Goal: Information Seeking & Learning: Check status

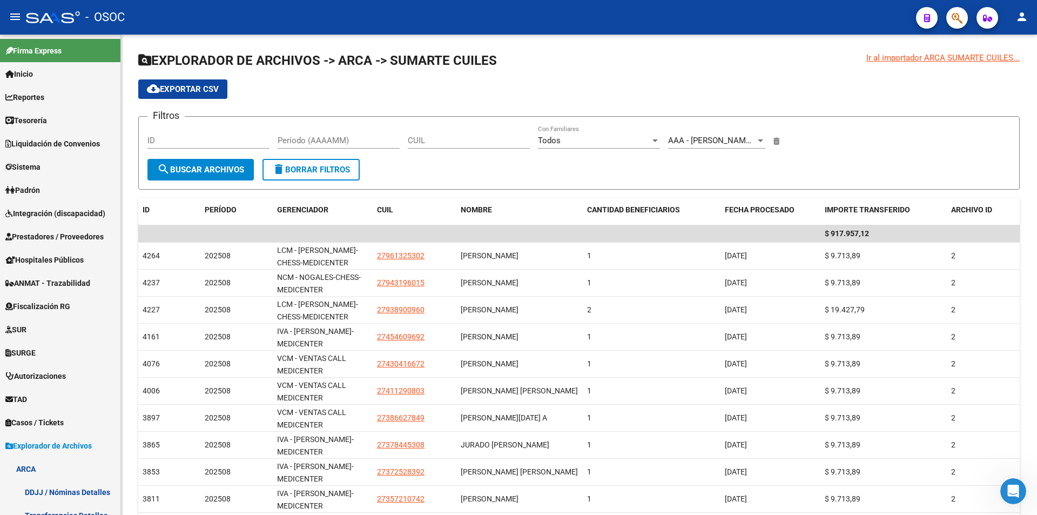
scroll to position [24, 0]
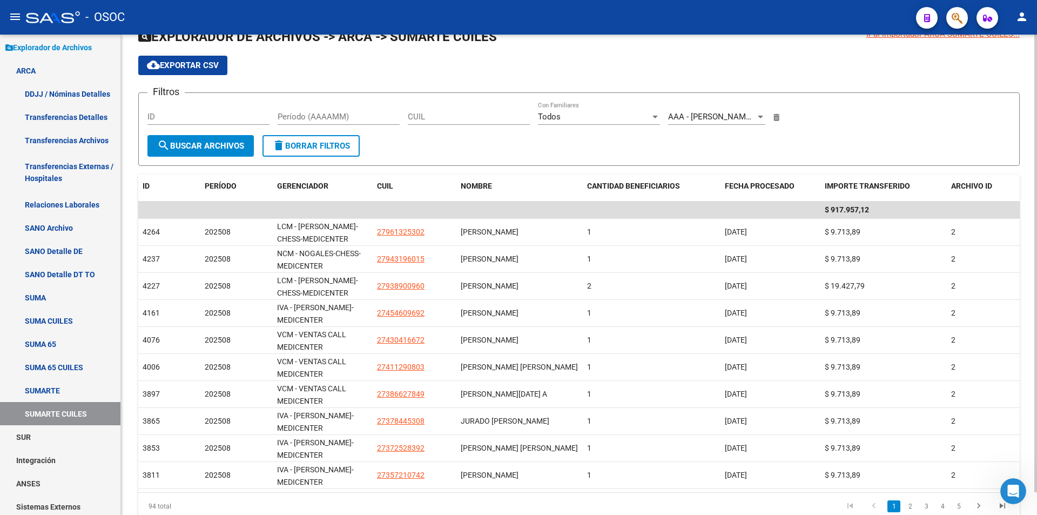
click at [521, 73] on div "cloud_download Exportar CSV" at bounding box center [578, 65] width 881 height 19
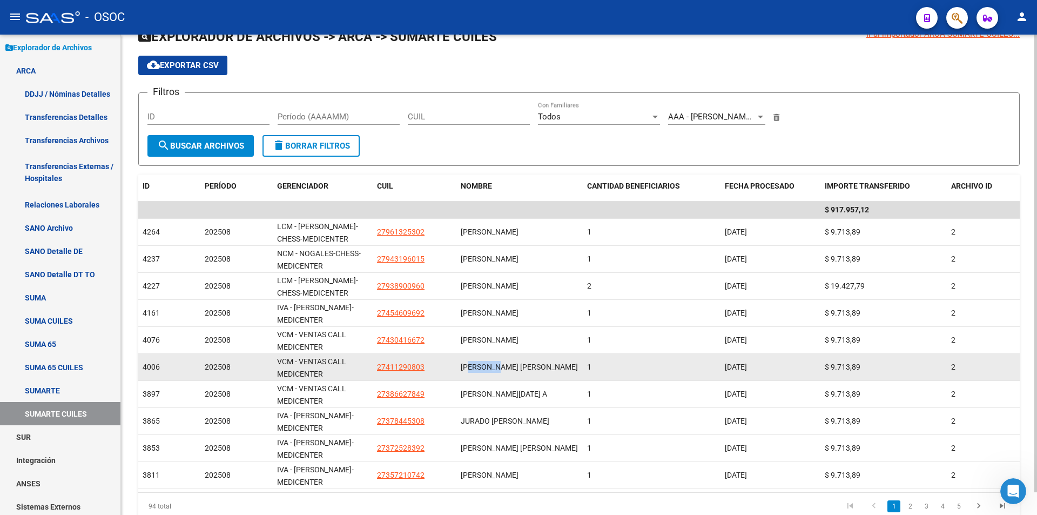
drag, startPoint x: 468, startPoint y: 353, endPoint x: 502, endPoint y: 348, distance: 34.4
click at [502, 362] on span "[PERSON_NAME] [PERSON_NAME]" at bounding box center [519, 366] width 117 height 9
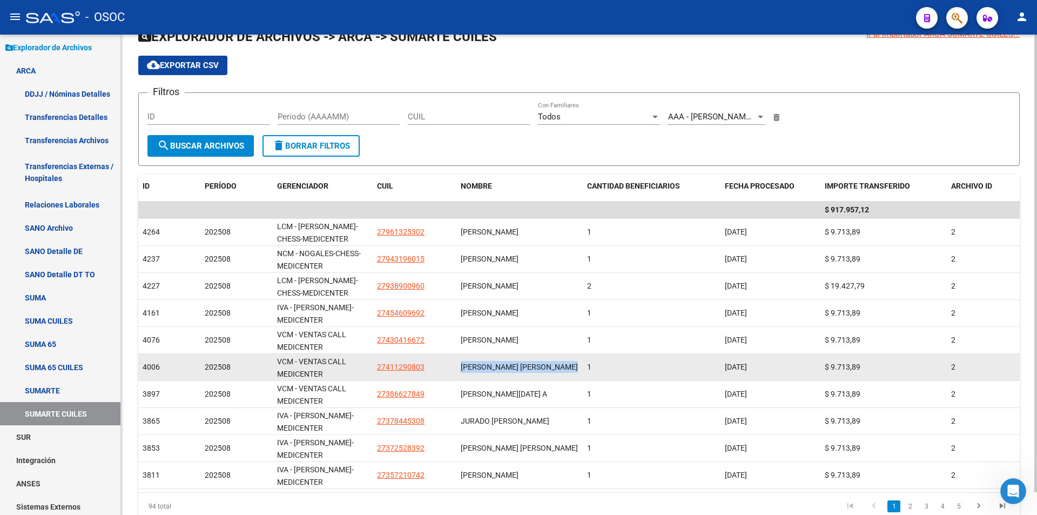
click at [502, 369] on datatable-body-cell "[PERSON_NAME] [PERSON_NAME]" at bounding box center [519, 367] width 127 height 26
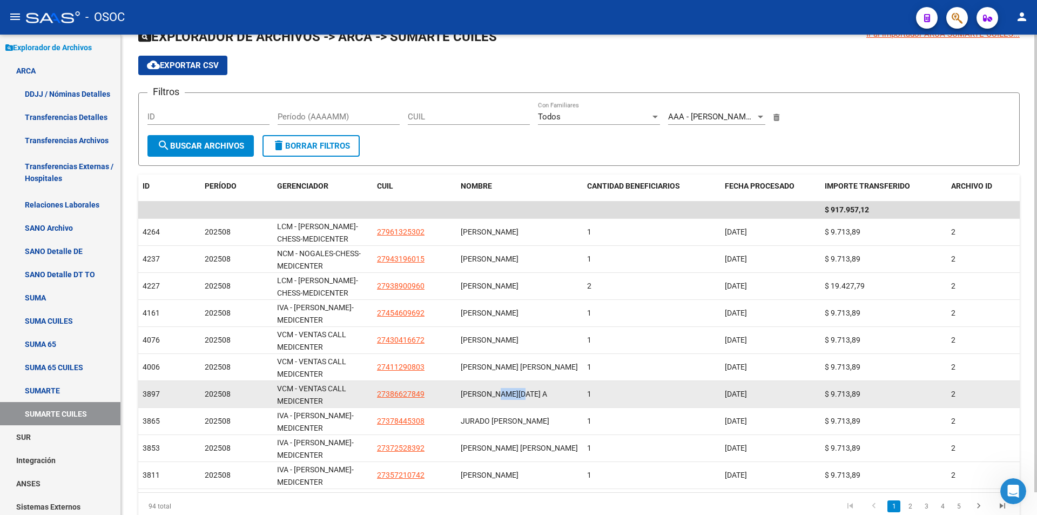
click at [502, 381] on datatable-body-cell "[PERSON_NAME][DATE] A" at bounding box center [519, 394] width 127 height 26
click at [503, 381] on datatable-body-cell "[PERSON_NAME][DATE] A" at bounding box center [519, 394] width 127 height 26
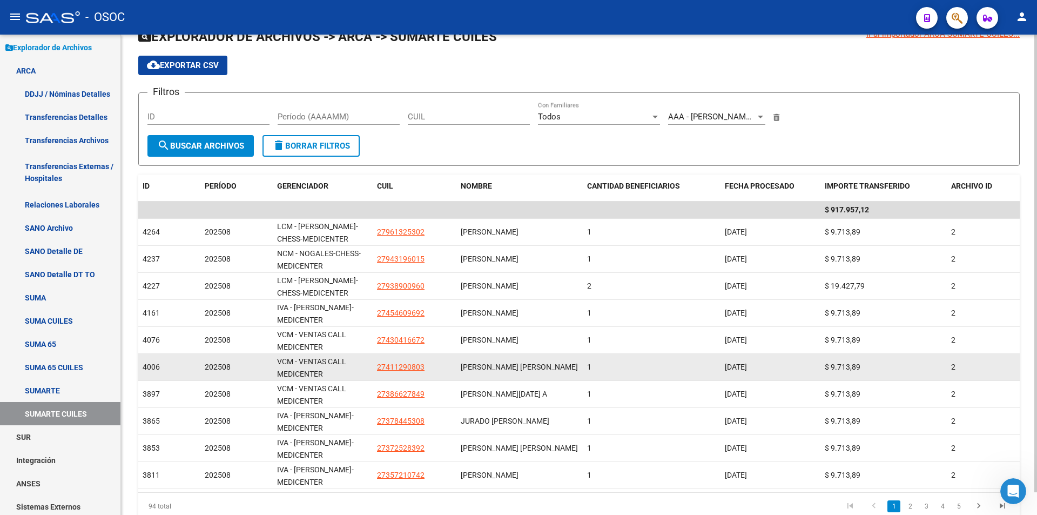
click at [503, 362] on span "[PERSON_NAME] [PERSON_NAME]" at bounding box center [519, 366] width 117 height 9
click at [428, 361] on div "27411290803" at bounding box center [414, 367] width 75 height 12
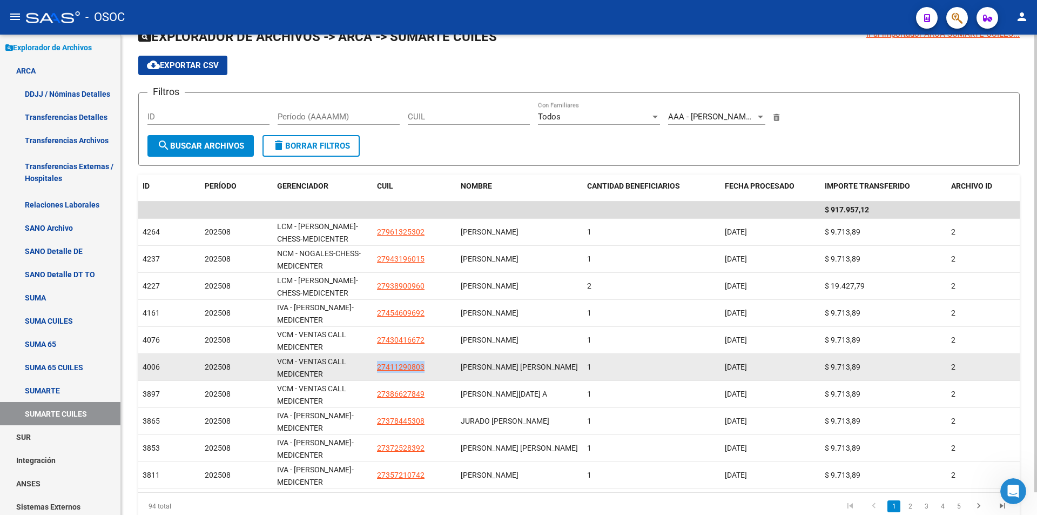
click at [428, 361] on div "27411290803" at bounding box center [414, 367] width 75 height 12
click at [350, 355] on div "VCM - VENTAS CALL MEDICENTER" at bounding box center [322, 366] width 91 height 23
click at [462, 361] on div "[PERSON_NAME] [PERSON_NAME]" at bounding box center [520, 367] width 118 height 12
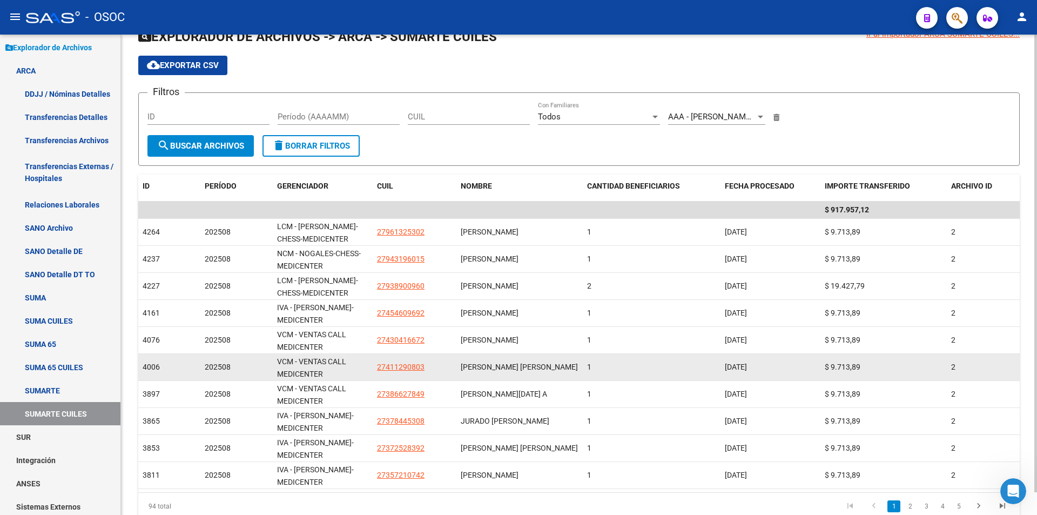
click at [463, 361] on div "[PERSON_NAME] [PERSON_NAME]" at bounding box center [520, 367] width 118 height 12
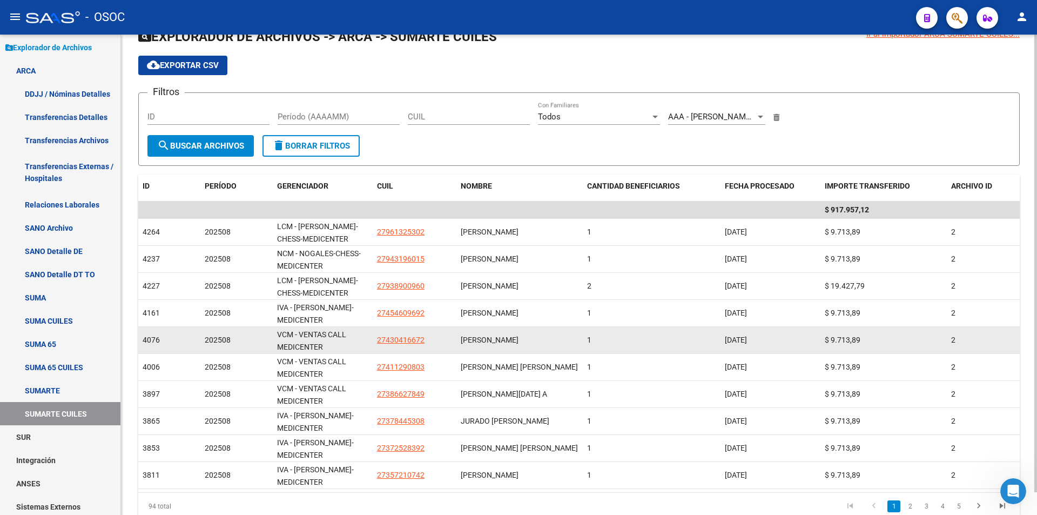
click at [468, 334] on div "[PERSON_NAME]" at bounding box center [520, 340] width 118 height 12
click at [469, 334] on div "[PERSON_NAME]" at bounding box center [520, 340] width 118 height 12
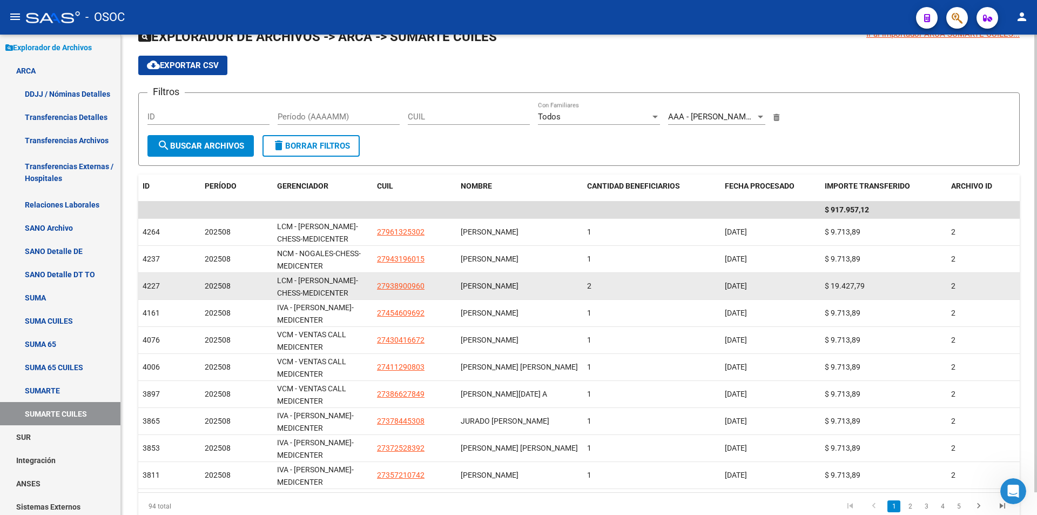
click at [469, 288] on span "[PERSON_NAME]" at bounding box center [490, 285] width 58 height 9
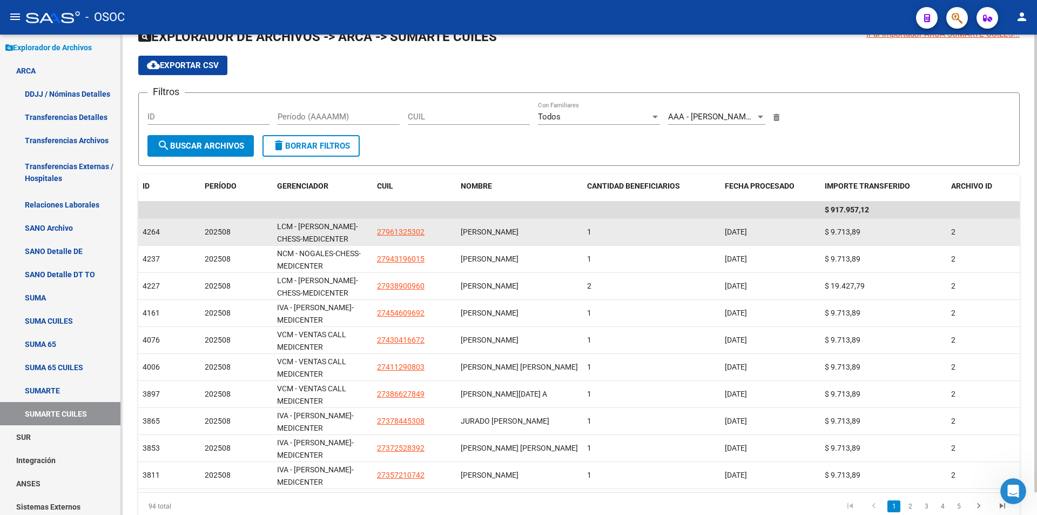
click at [471, 236] on span "[PERSON_NAME]" at bounding box center [490, 231] width 58 height 9
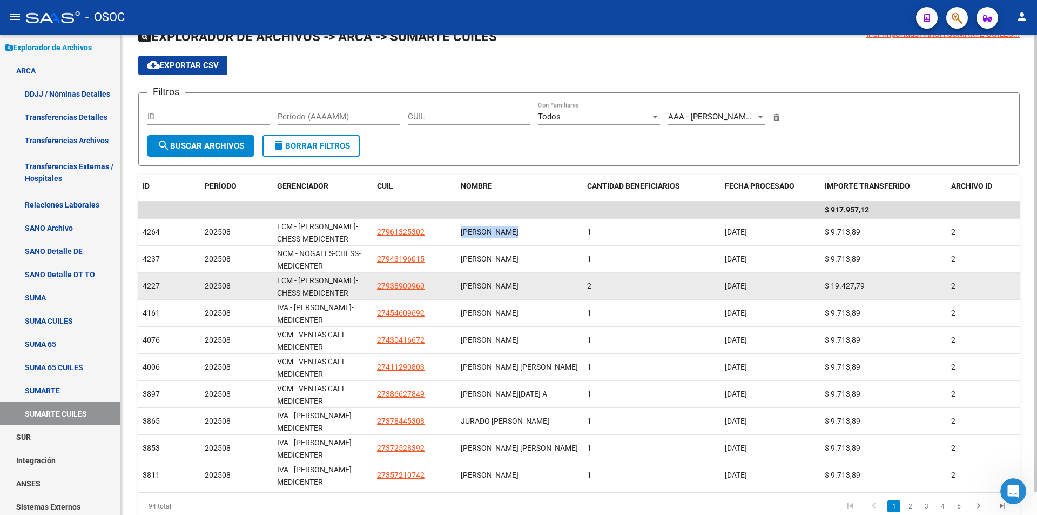
click at [470, 283] on span "[PERSON_NAME]" at bounding box center [490, 285] width 58 height 9
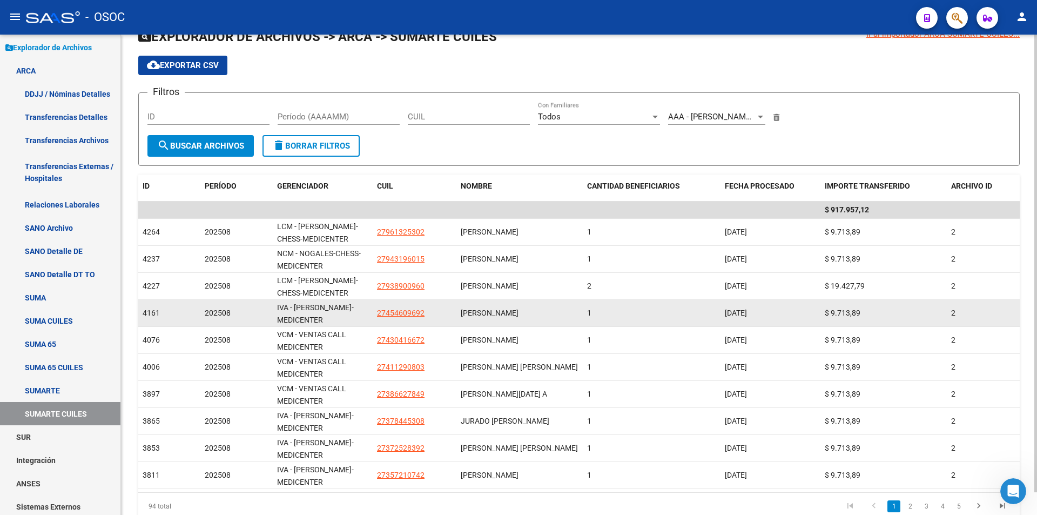
click at [468, 313] on div "[PERSON_NAME]" at bounding box center [520, 313] width 118 height 12
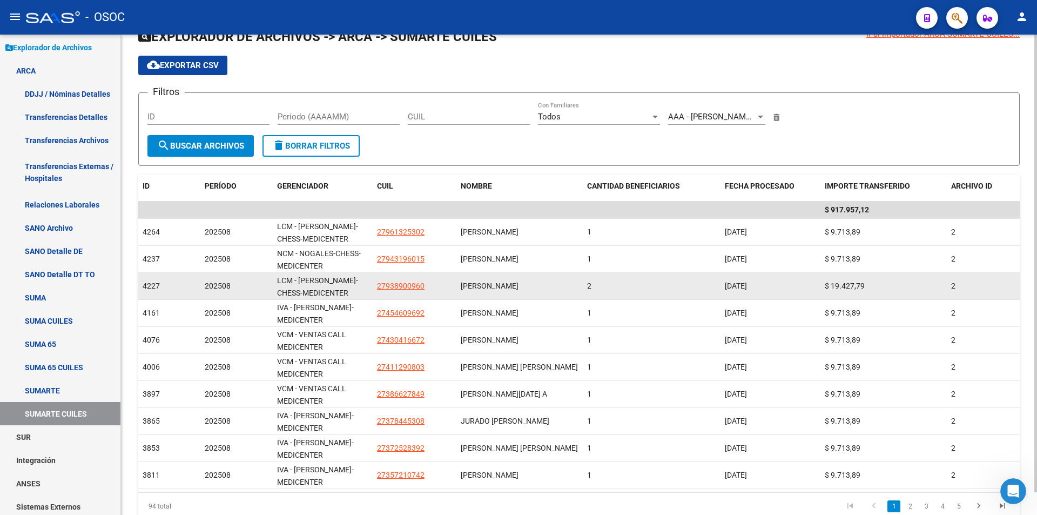
click at [316, 291] on span "LCM - [PERSON_NAME]-CHESS-MEDICENTER" at bounding box center [317, 286] width 81 height 21
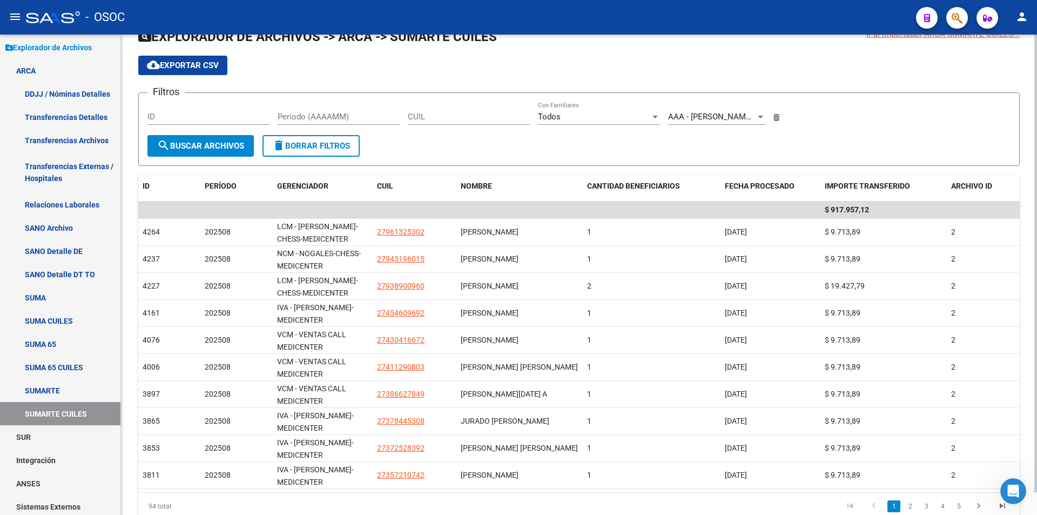
click at [468, 49] on app-list-header "EXPLORADOR DE ARCHIVOS -> ARCA -> SUMARTE CUILES cloud_download Exportar CSV Fi…" at bounding box center [578, 97] width 881 height 138
click at [523, 77] on app-list-header "EXPLORADOR DE ARCHIVOS -> ARCA -> SUMARTE CUILES cloud_download Exportar CSV Fi…" at bounding box center [578, 97] width 881 height 138
click at [527, 69] on div "cloud_download Exportar CSV" at bounding box center [578, 65] width 881 height 19
click at [527, 68] on div "cloud_download Exportar CSV" at bounding box center [578, 65] width 881 height 19
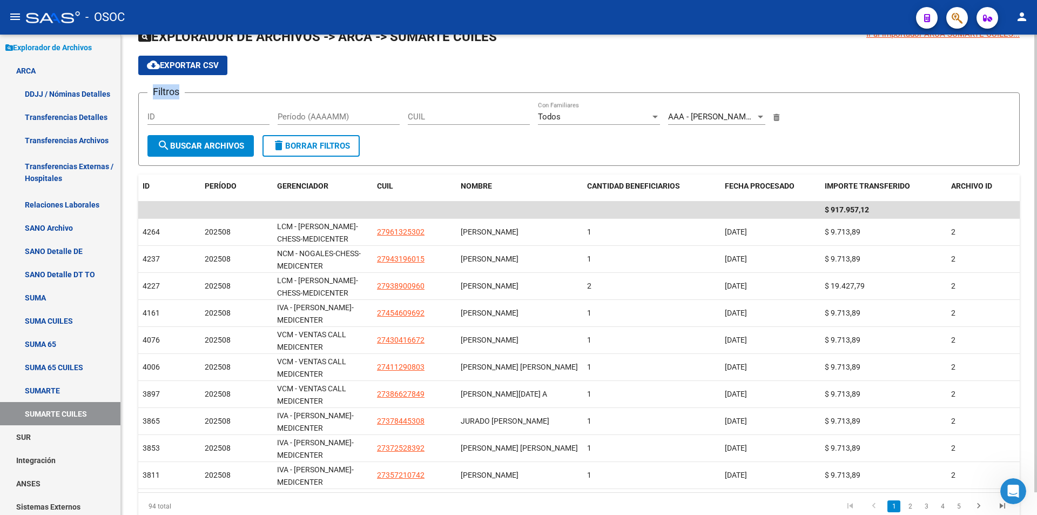
click at [527, 68] on div "cloud_download Exportar CSV" at bounding box center [578, 65] width 881 height 19
click at [535, 63] on div "cloud_download Exportar CSV" at bounding box center [578, 65] width 881 height 19
click at [537, 58] on div "cloud_download Exportar CSV" at bounding box center [578, 65] width 881 height 19
click at [454, 33] on mat-toolbar "menu - OSOC person" at bounding box center [518, 17] width 1037 height 35
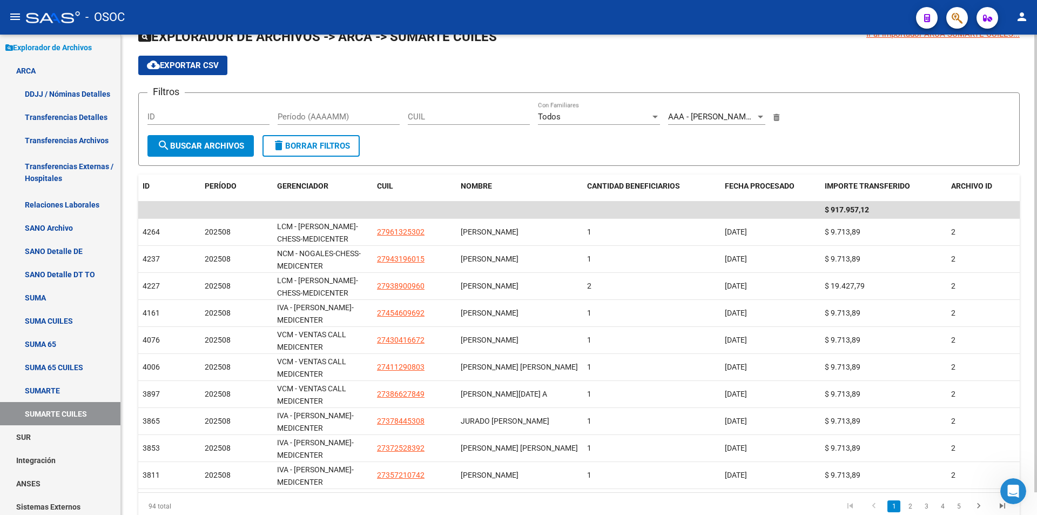
click at [458, 35] on span "EXPLORADOR DE ARCHIVOS -> ARCA -> SUMARTE CUILES" at bounding box center [317, 36] width 359 height 15
click at [454, 60] on div "cloud_download Exportar CSV" at bounding box center [578, 65] width 881 height 19
click at [450, 63] on div "cloud_download Exportar CSV" at bounding box center [578, 65] width 881 height 19
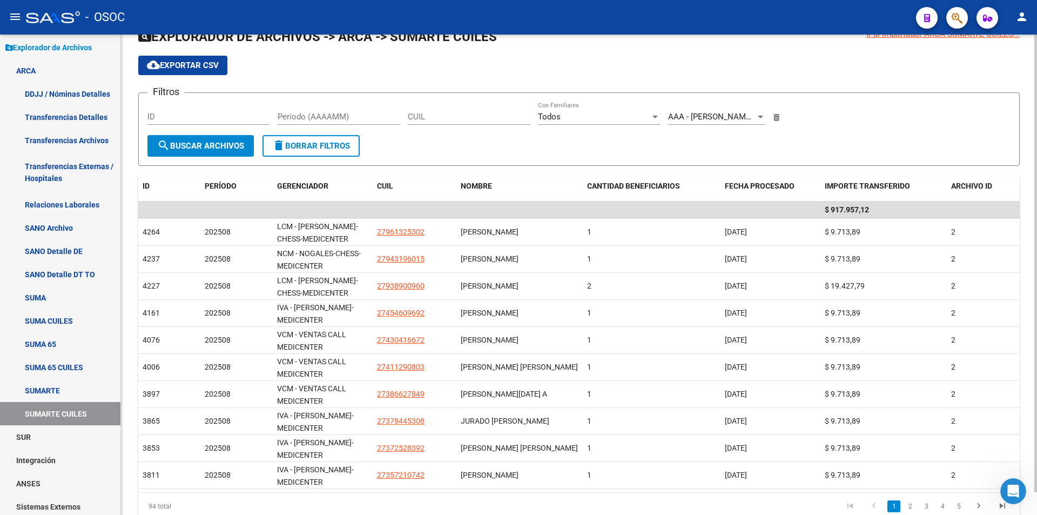
click at [421, 143] on form "Filtros ID Período (AAAAMM) CUIL Todos Con Familiares Gerenciadores search Busc…" at bounding box center [578, 128] width 881 height 73
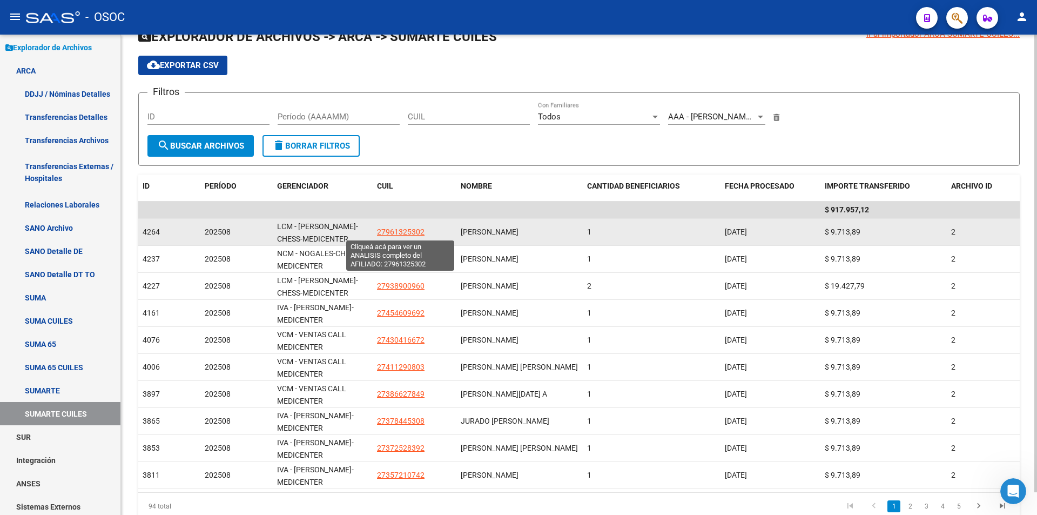
click at [386, 234] on span "27961325302" at bounding box center [401, 231] width 48 height 9
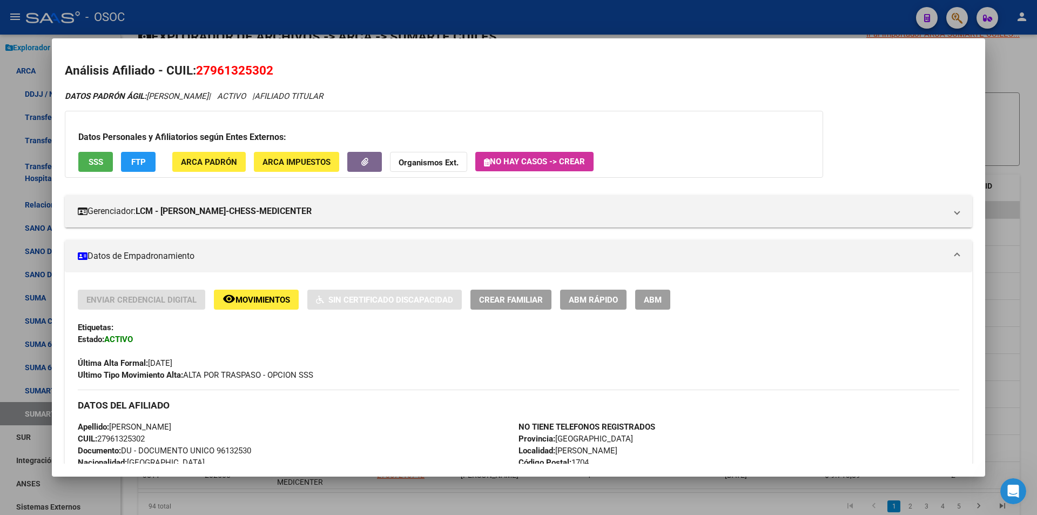
click at [438, 19] on div at bounding box center [518, 257] width 1037 height 515
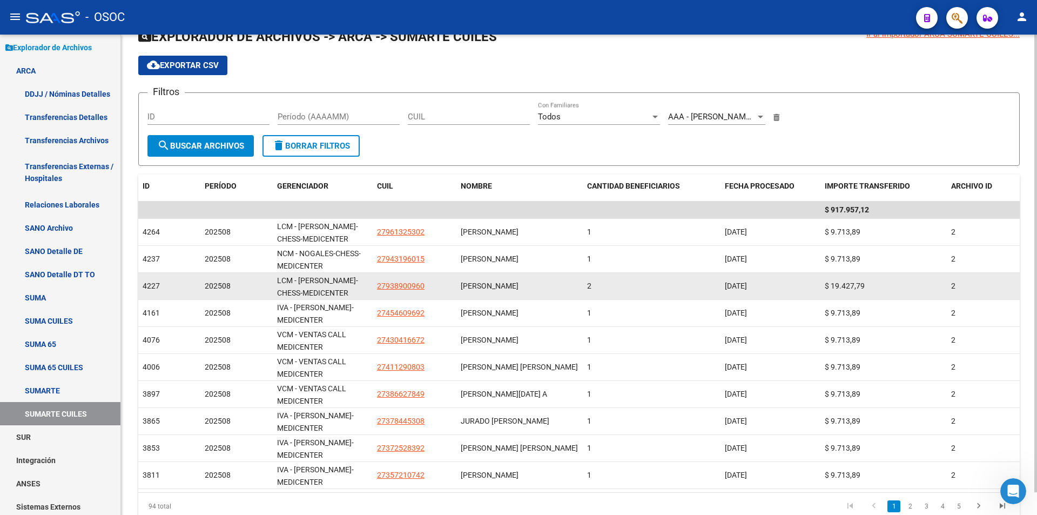
click at [451, 285] on div "27938900960" at bounding box center [414, 286] width 75 height 12
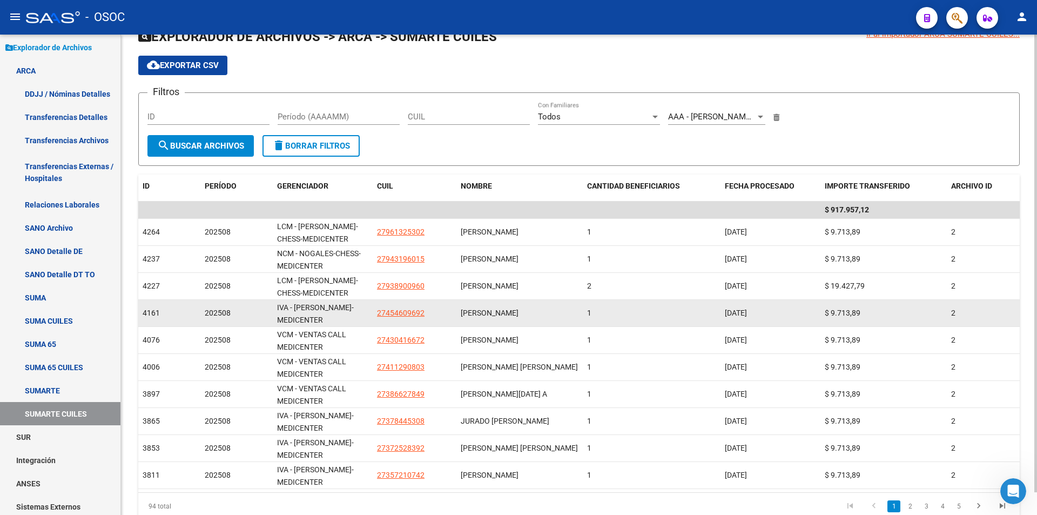
click at [411, 315] on datatable-body-cell "27454609692" at bounding box center [415, 313] width 84 height 26
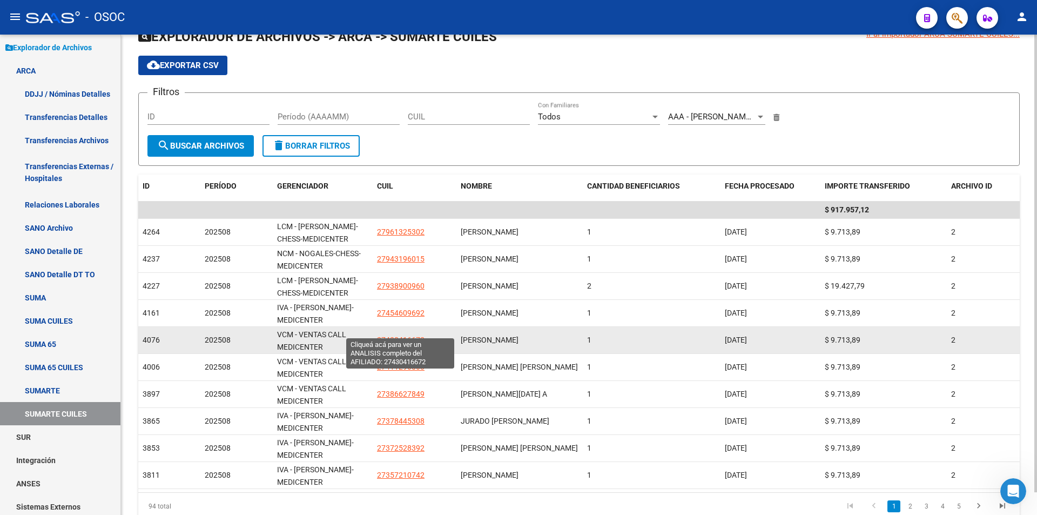
click at [402, 335] on span "27430416672" at bounding box center [401, 339] width 48 height 9
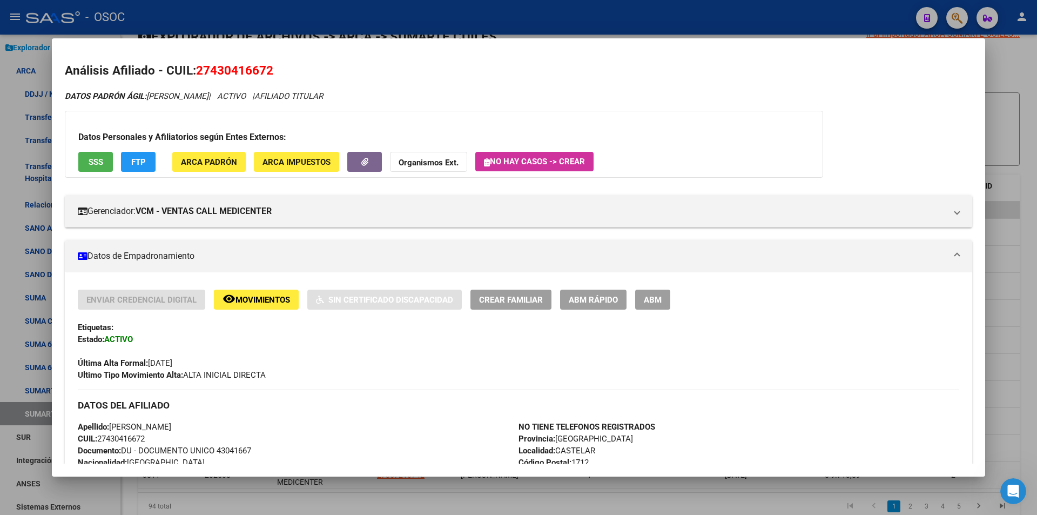
click at [400, 60] on mat-dialog-content "Análisis Afiliado - CUIL: 27430416672 DATOS PADRÓN ÁGIL: [PERSON_NAME] | ACTIVO…" at bounding box center [518, 256] width 933 height 411
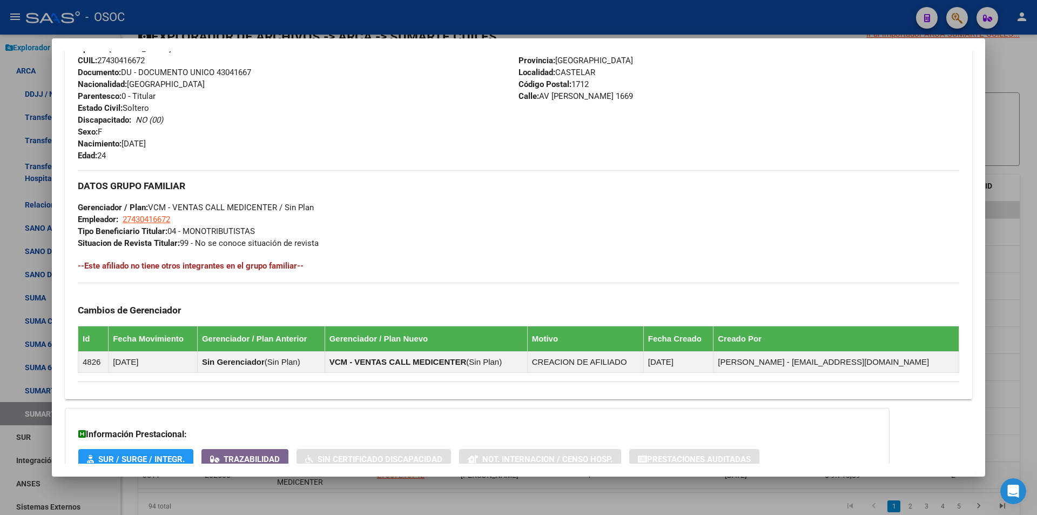
scroll to position [456, 0]
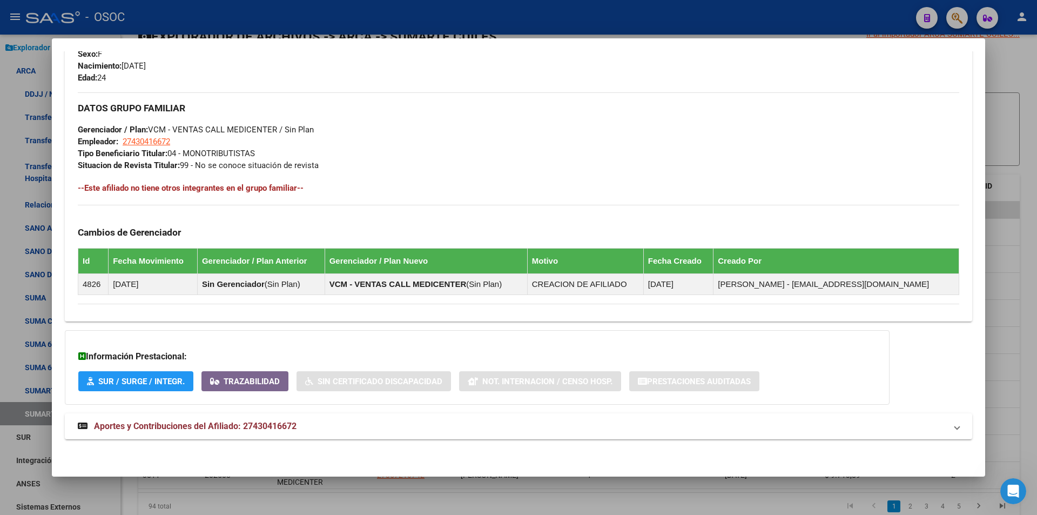
click at [268, 402] on div "Información Prestacional: SUR / SURGE / INTEGR. Trazabilidad Sin Certificado Di…" at bounding box center [477, 367] width 824 height 75
click at [279, 430] on span "Aportes y Contribuciones del Afiliado: 27430416672" at bounding box center [195, 426] width 202 height 10
click at [340, 184] on h4 "--Este afiliado no tiene otros integrantes en el grupo familiar--" at bounding box center [518, 188] width 881 height 12
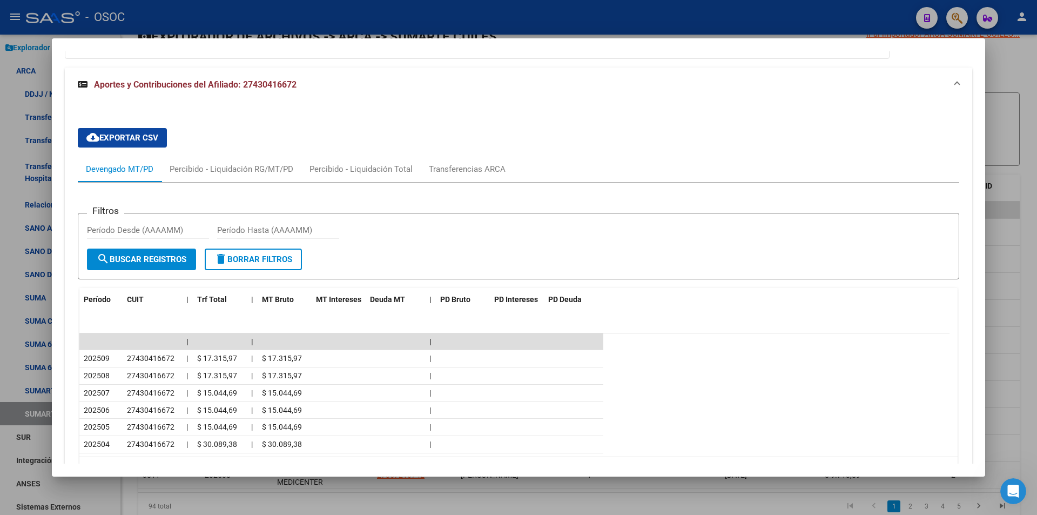
scroll to position [872, 0]
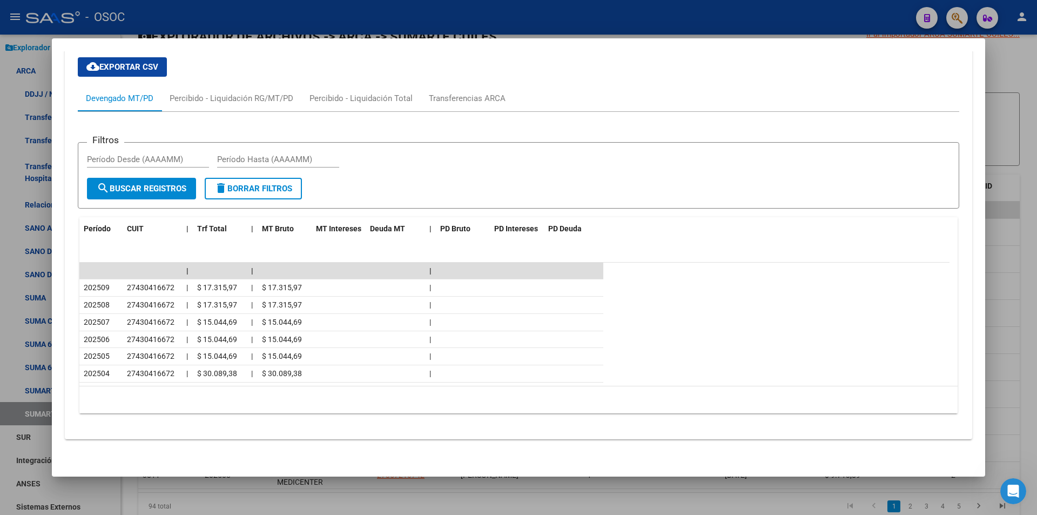
click at [376, 263] on datatable-body-cell at bounding box center [395, 270] width 59 height 17
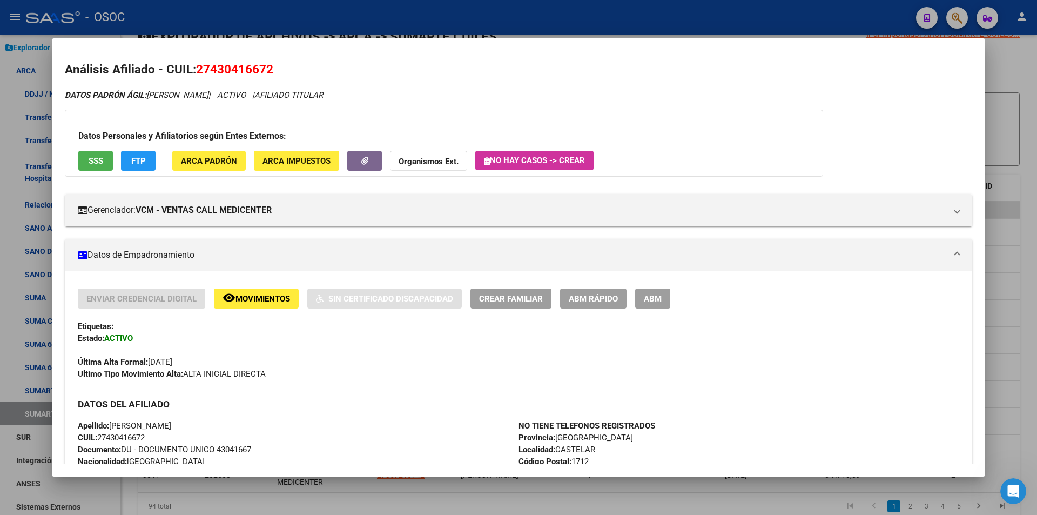
scroll to position [0, 0]
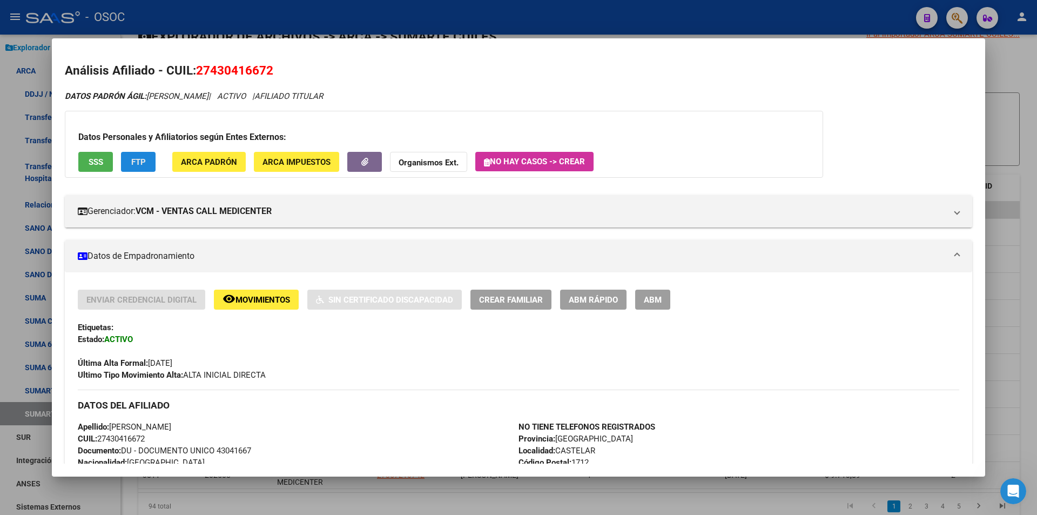
click at [136, 153] on button "FTP" at bounding box center [138, 162] width 35 height 20
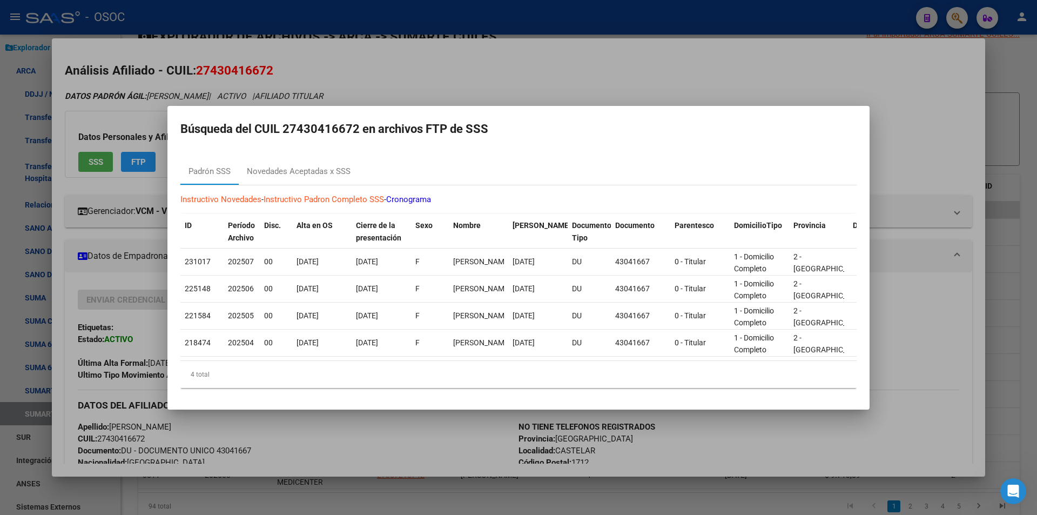
click at [376, 443] on div at bounding box center [518, 257] width 1037 height 515
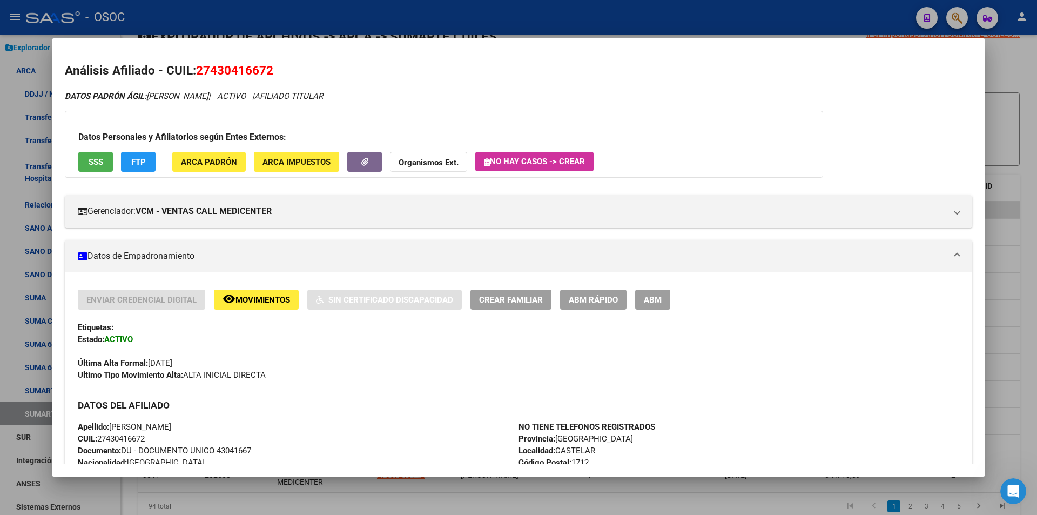
click at [13, 146] on div at bounding box center [518, 257] width 1037 height 515
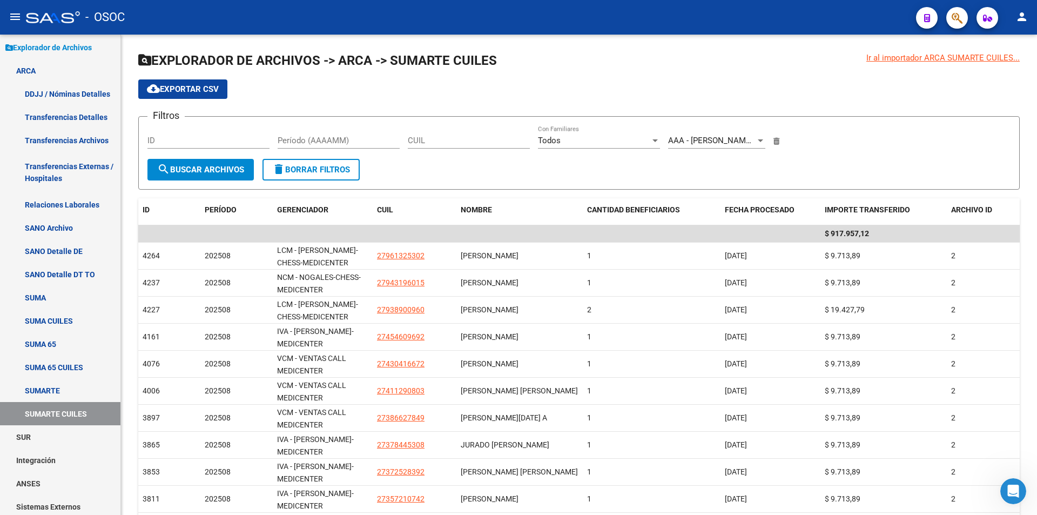
click at [106, 12] on span "- OSOC" at bounding box center [104, 17] width 39 height 24
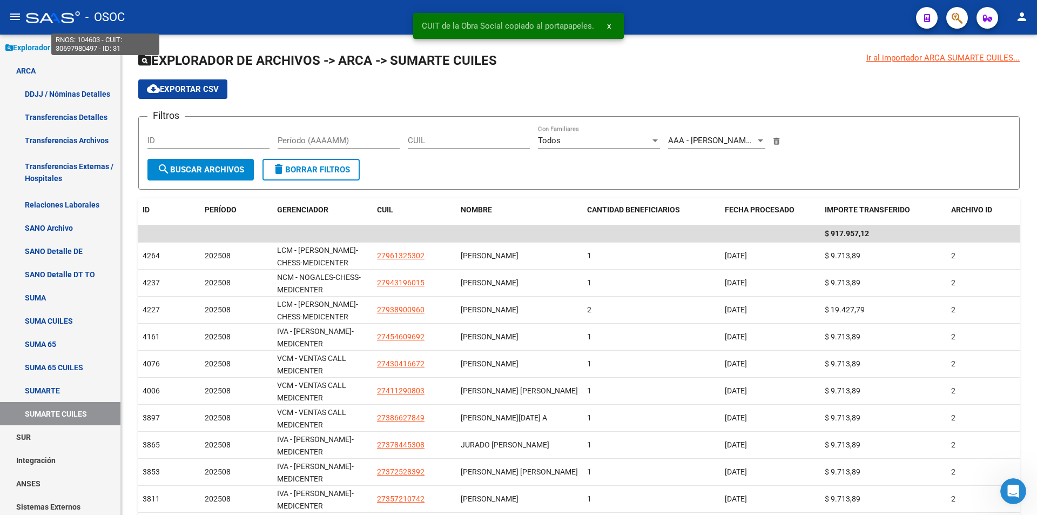
type textarea "30697980497"
click at [75, 17] on div at bounding box center [53, 17] width 54 height 12
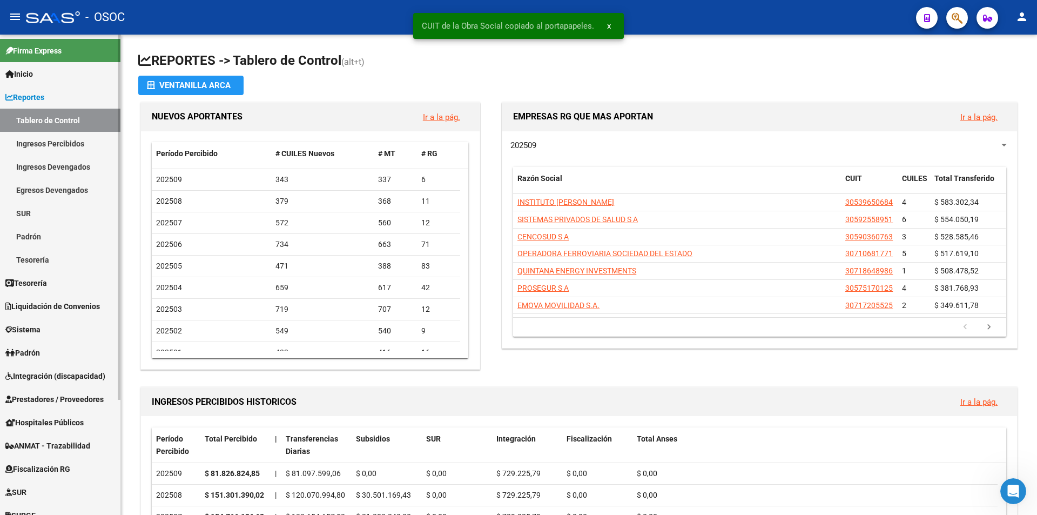
click at [48, 262] on link "Tesorería" at bounding box center [60, 259] width 120 height 23
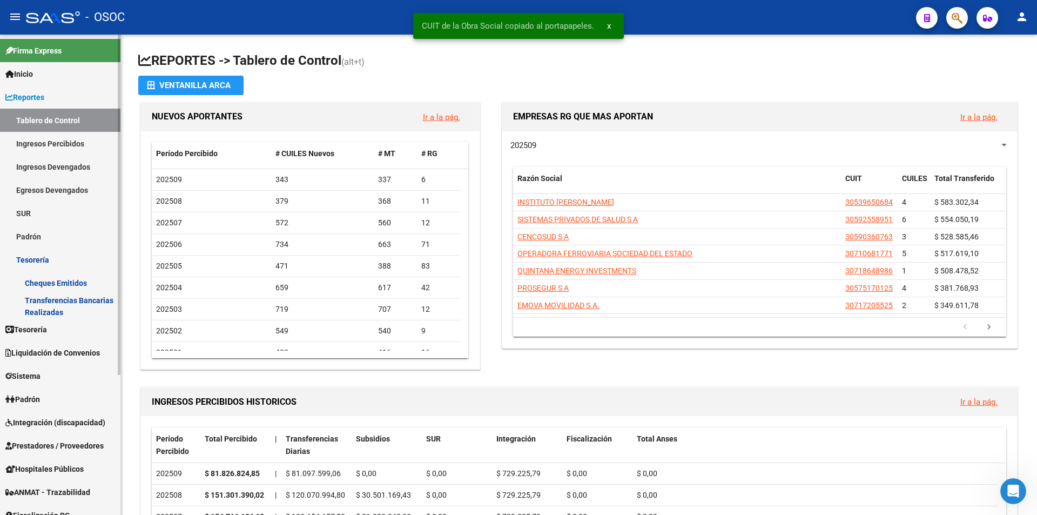
click at [50, 262] on link "Tesorería" at bounding box center [60, 259] width 120 height 23
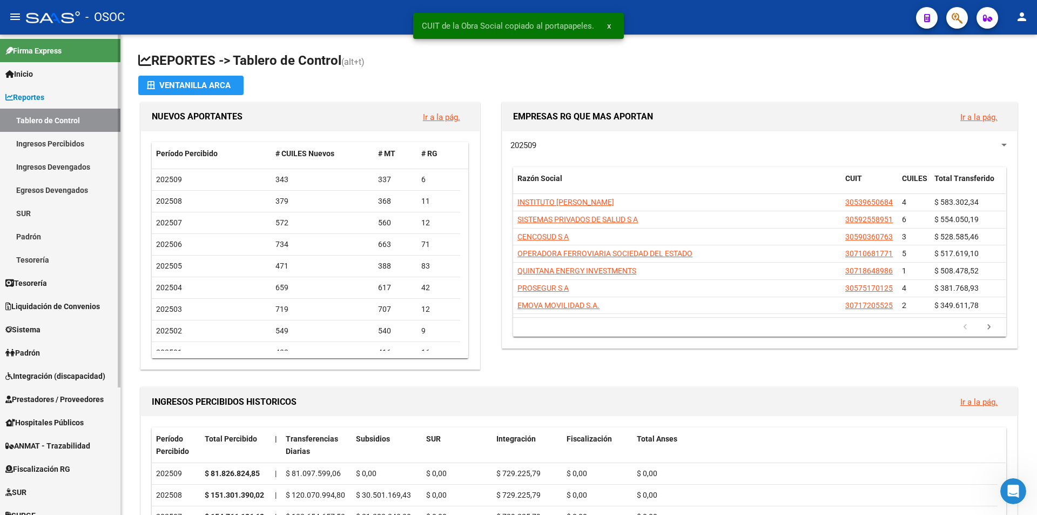
click at [57, 242] on link "Padrón" at bounding box center [60, 236] width 120 height 23
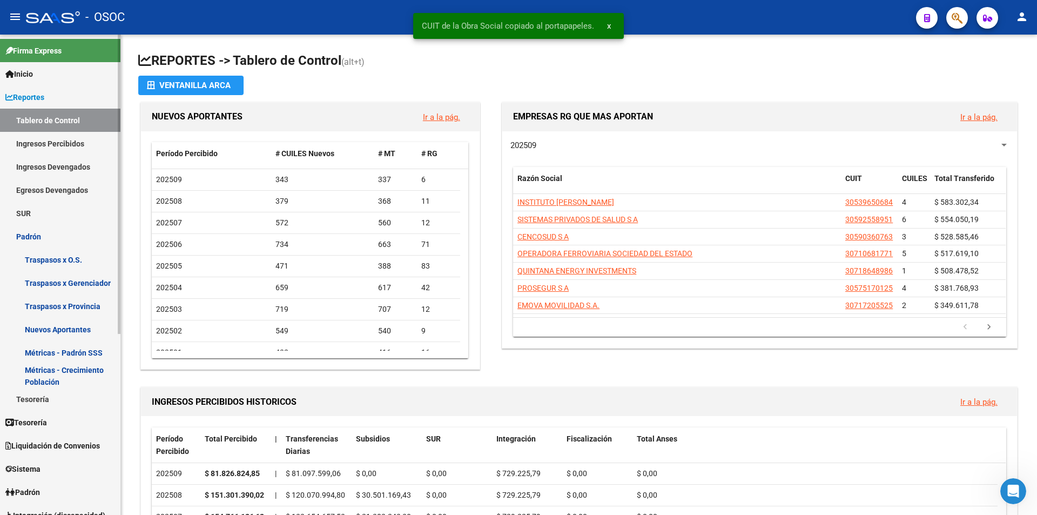
click at [57, 242] on link "Padrón" at bounding box center [60, 236] width 120 height 23
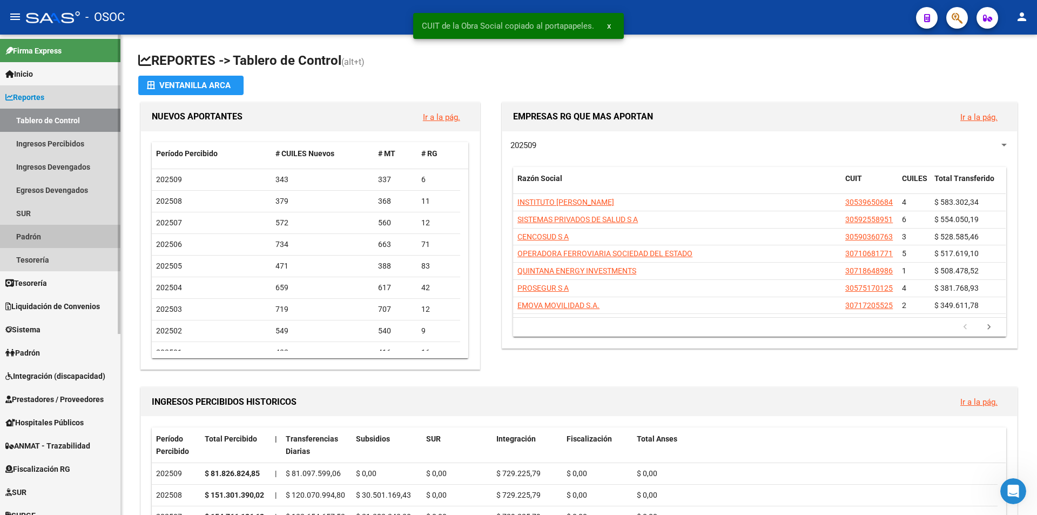
click at [63, 217] on link "SUR" at bounding box center [60, 212] width 120 height 23
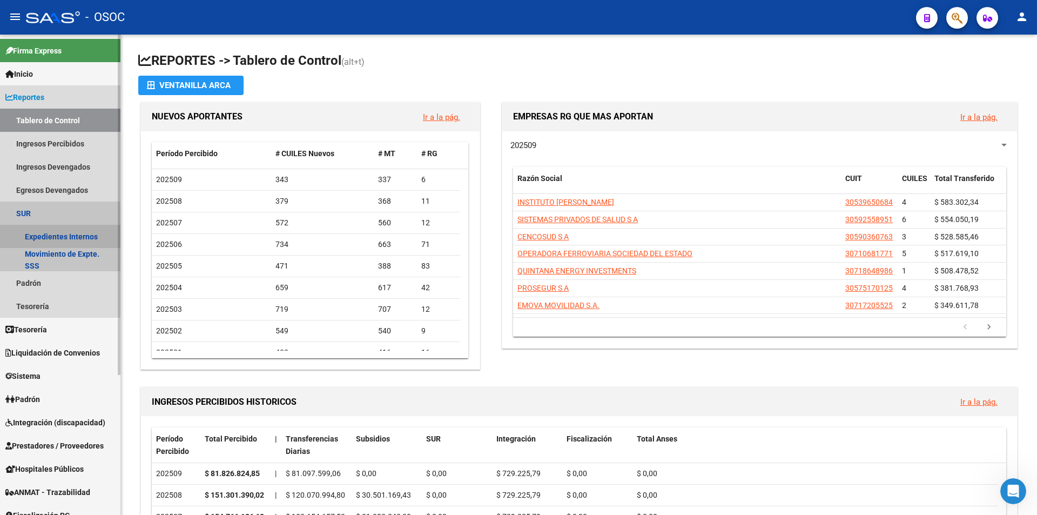
click at [63, 234] on link "Expedientes Internos" at bounding box center [60, 236] width 120 height 23
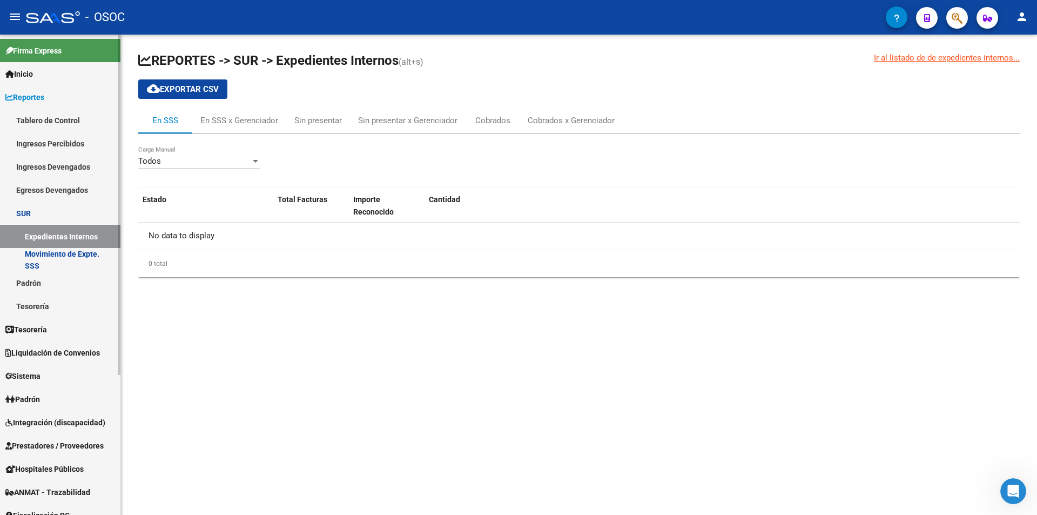
click at [73, 109] on link "Tablero de Control" at bounding box center [60, 120] width 120 height 23
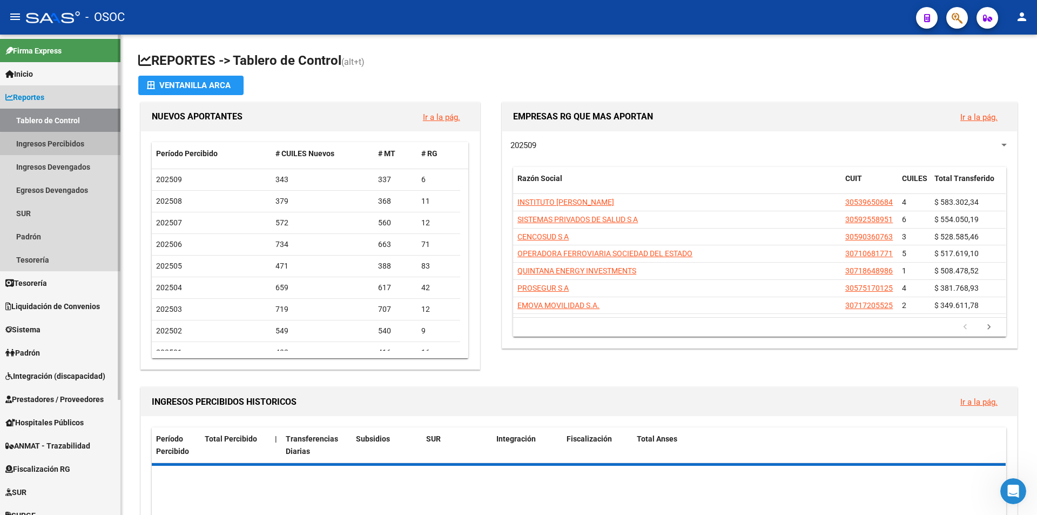
click at [73, 145] on link "Ingresos Percibidos" at bounding box center [60, 143] width 120 height 23
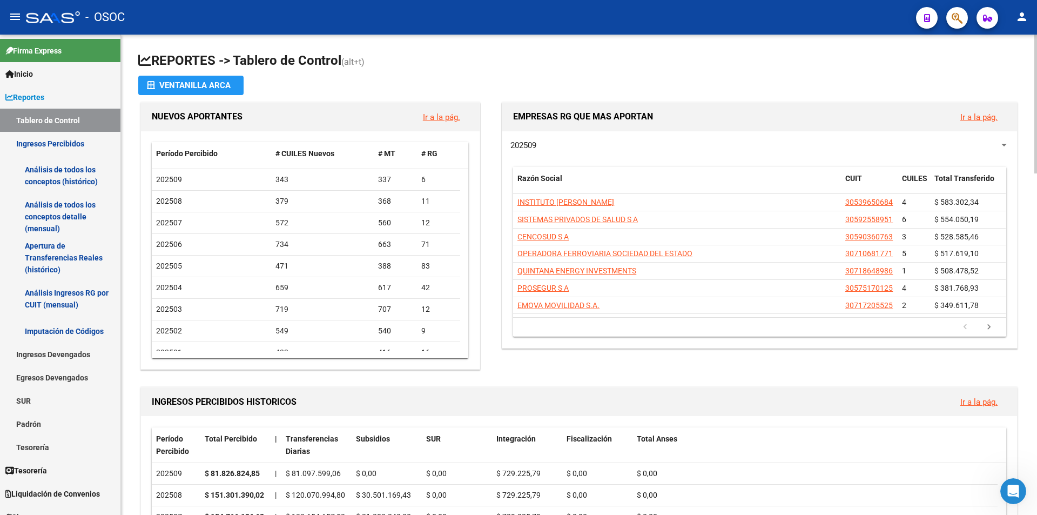
click at [402, 111] on h1 "NUEVOS APORTANTES" at bounding box center [283, 116] width 262 height 17
drag, startPoint x: 350, startPoint y: 61, endPoint x: 374, endPoint y: 65, distance: 24.6
click at [374, 65] on h1 "REPORTES -> Tablero de Control (alt+t)" at bounding box center [578, 61] width 881 height 19
click at [383, 59] on h1 "REPORTES -> Tablero de Control (alt+t)" at bounding box center [578, 61] width 881 height 19
click at [57, 100] on link "Reportes" at bounding box center [60, 96] width 120 height 23
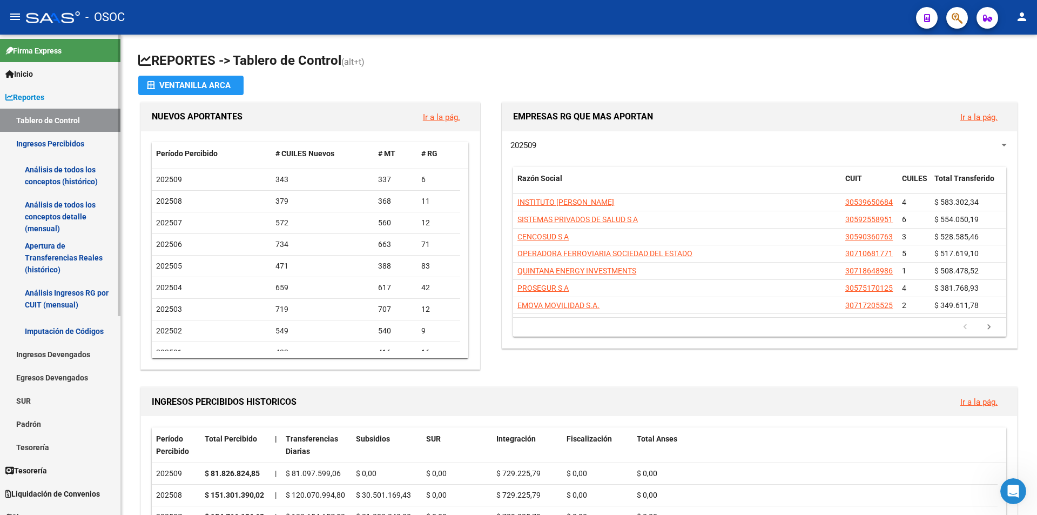
click at [43, 99] on span "Reportes" at bounding box center [24, 97] width 39 height 12
